Goal: Information Seeking & Learning: Find specific fact

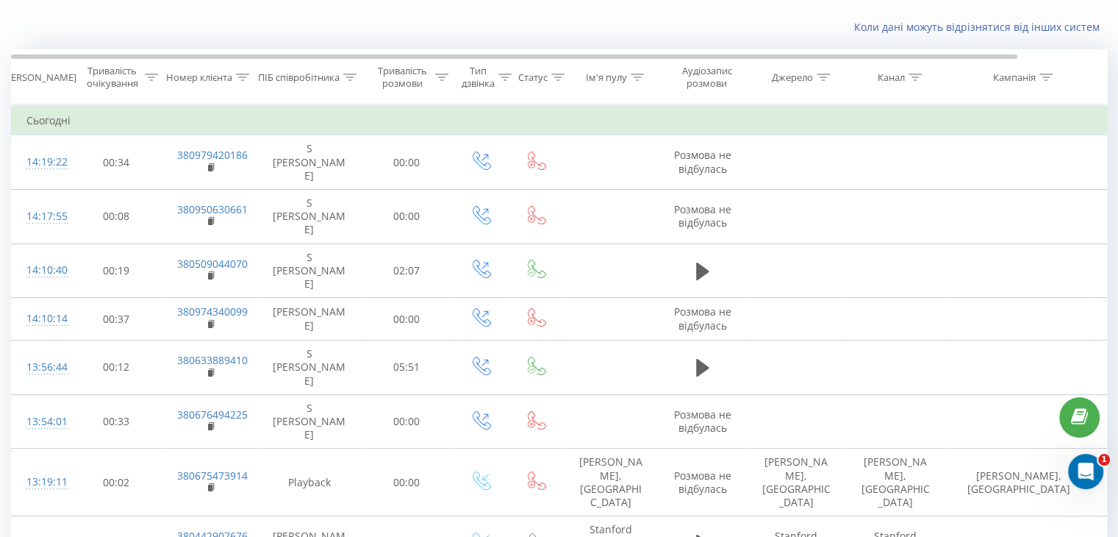
scroll to position [87, 0]
click at [1044, 74] on icon at bounding box center [1045, 74] width 13 height 7
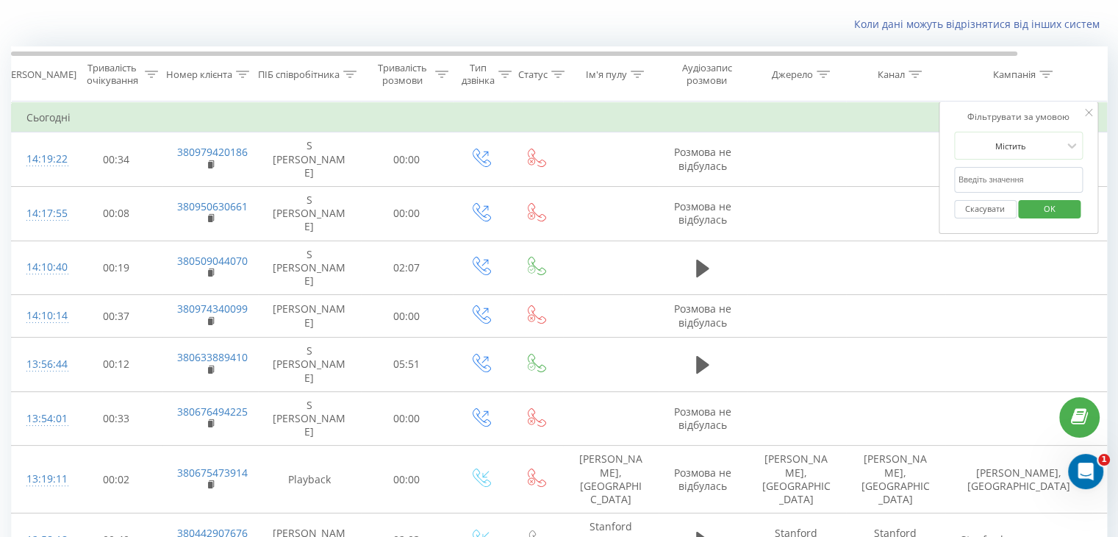
click at [1008, 182] on input "text" at bounding box center [1018, 180] width 129 height 26
type input "Stanf"
click at [1041, 207] on span "OK" at bounding box center [1049, 208] width 41 height 23
